Goal: Task Accomplishment & Management: Complete application form

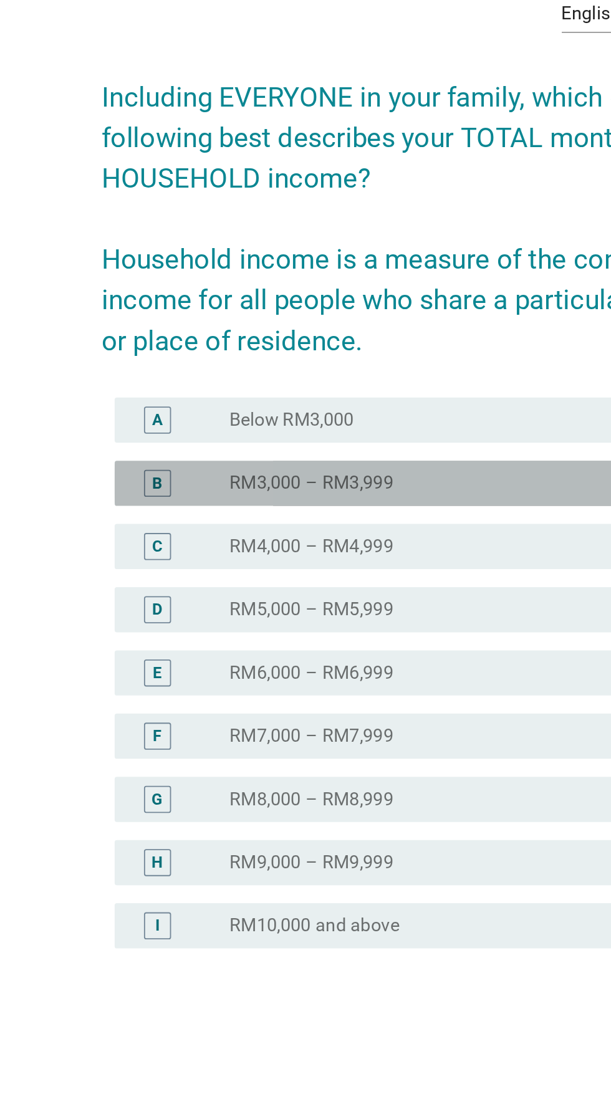
click at [324, 536] on div "radio_button_unchecked RM3,000 – RM3,999" at bounding box center [331, 530] width 257 height 12
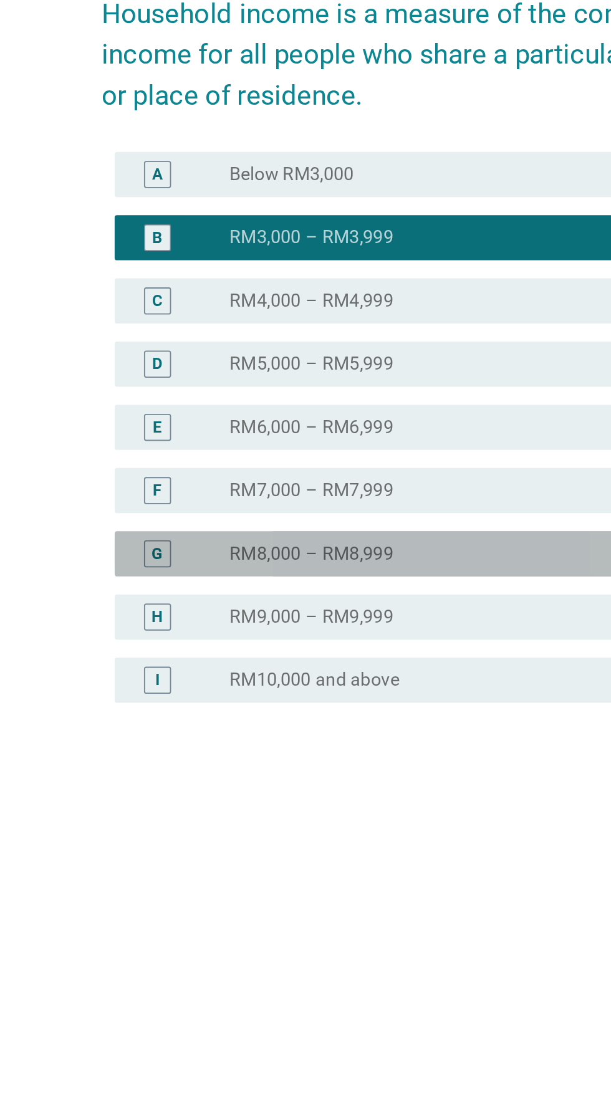
scroll to position [32, 0]
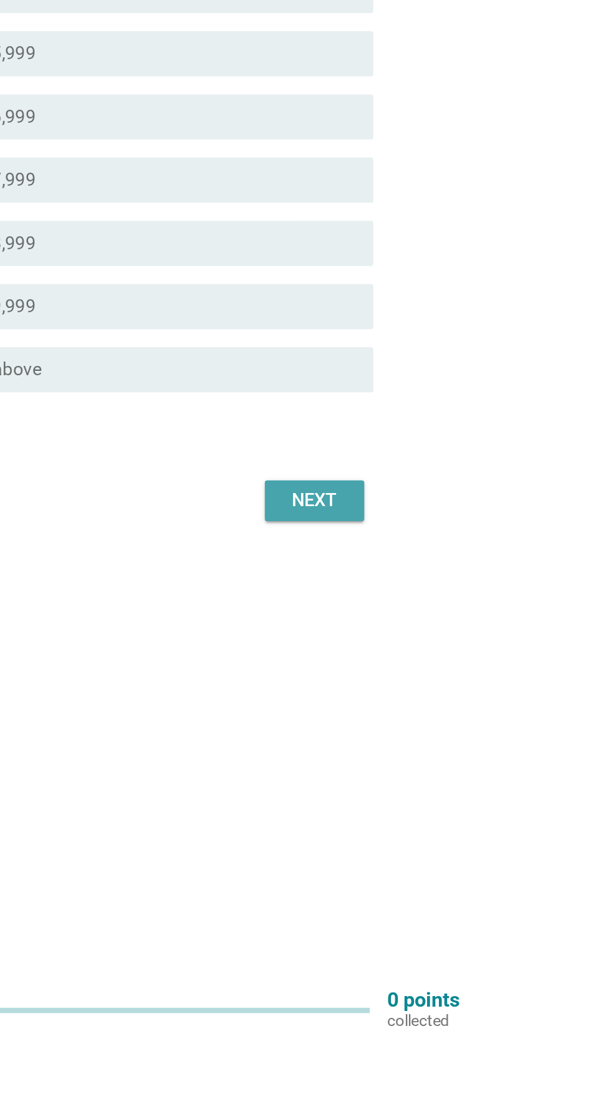
click at [450, 822] on div "Next" at bounding box center [447, 814] width 35 height 15
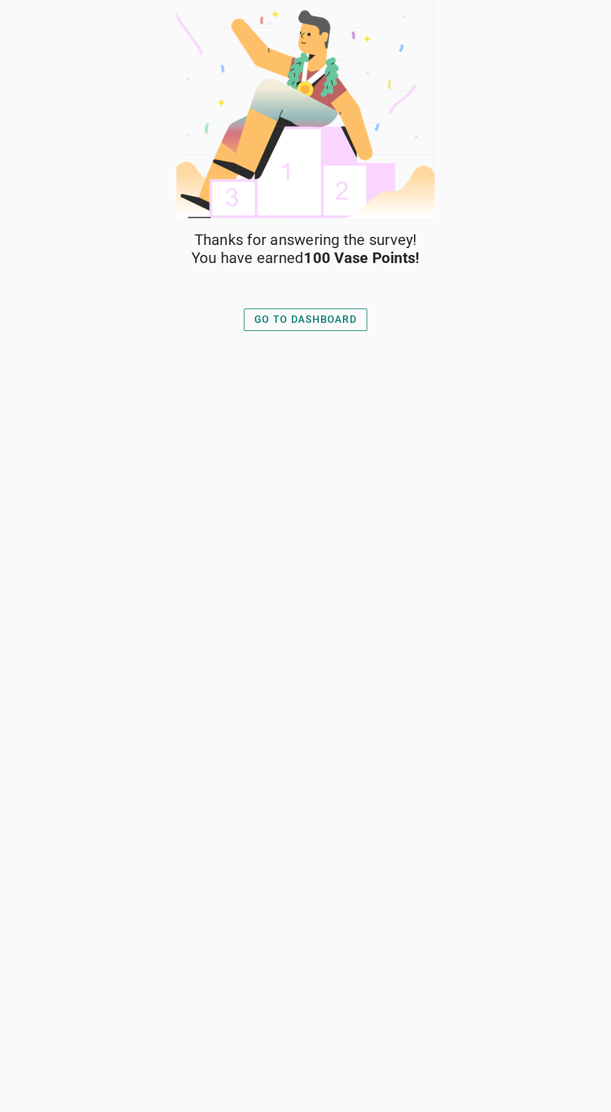
scroll to position [32, 0]
